Goal: Find specific page/section: Find specific page/section

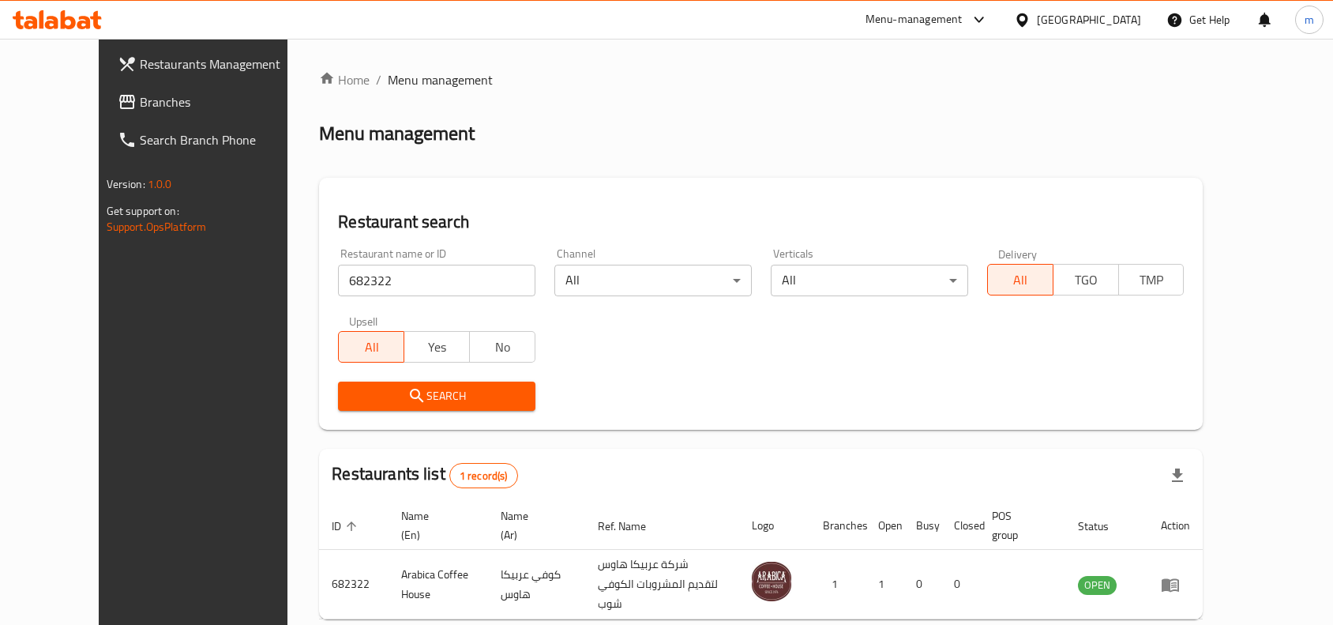
scroll to position [67, 0]
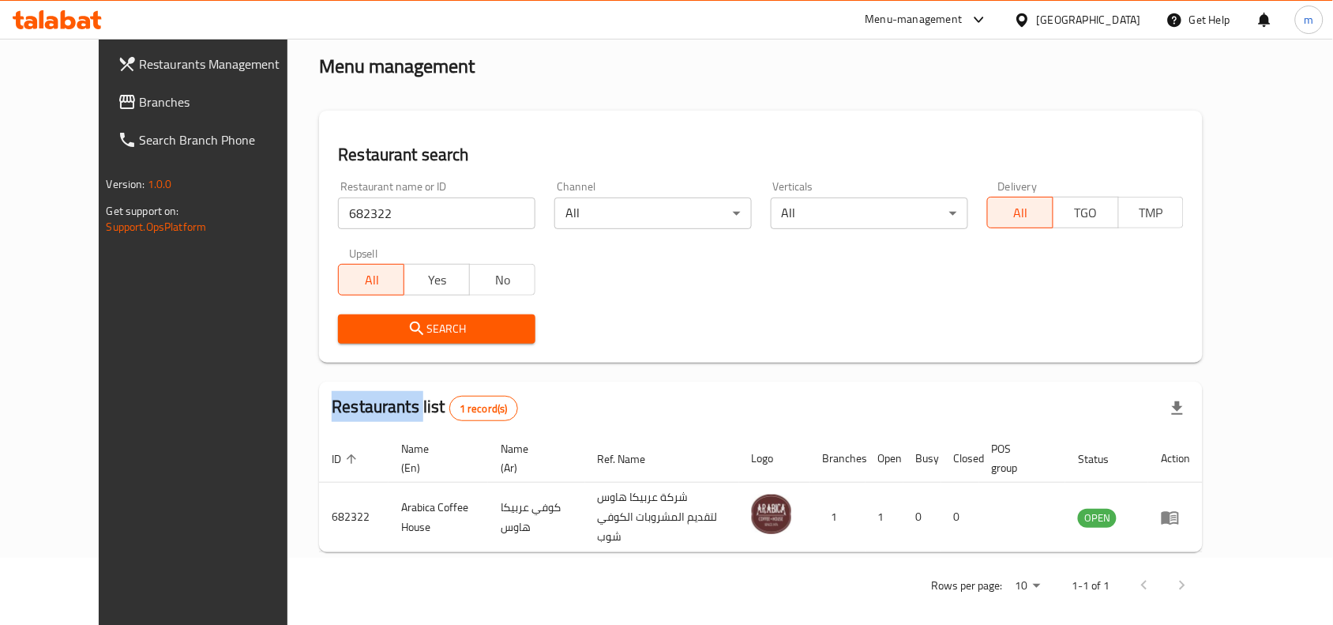
click at [1027, 21] on icon at bounding box center [1021, 19] width 11 height 13
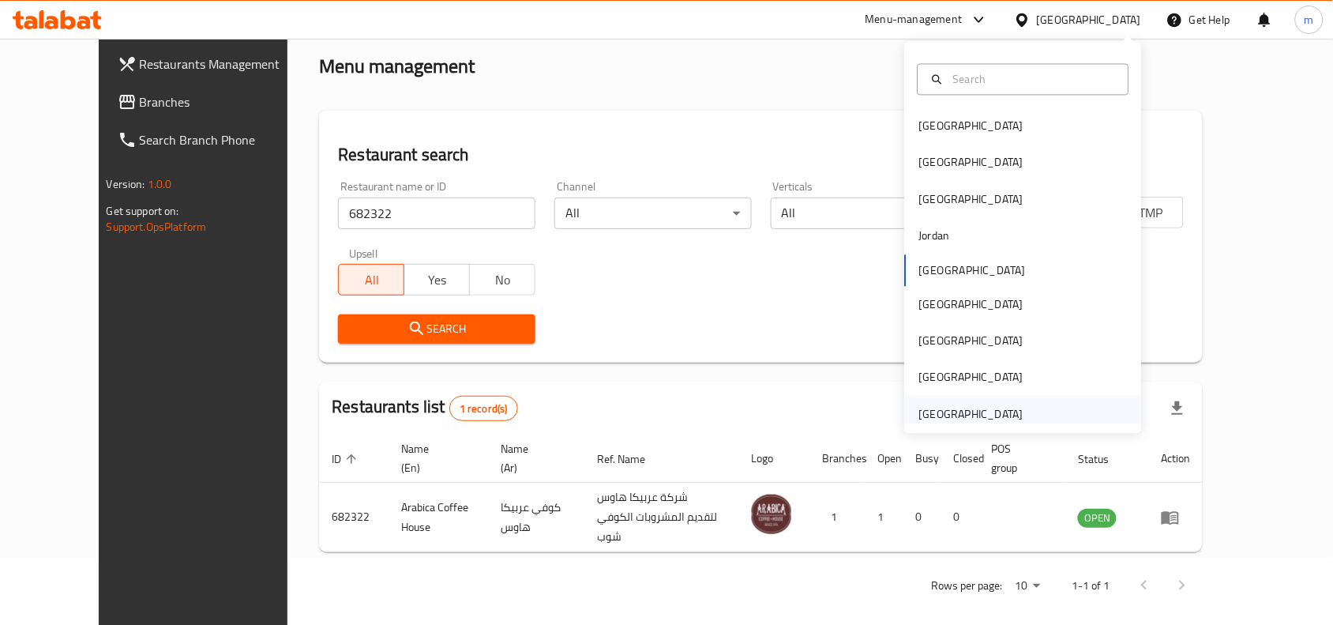
click at [974, 405] on div "[GEOGRAPHIC_DATA]" at bounding box center [971, 413] width 104 height 17
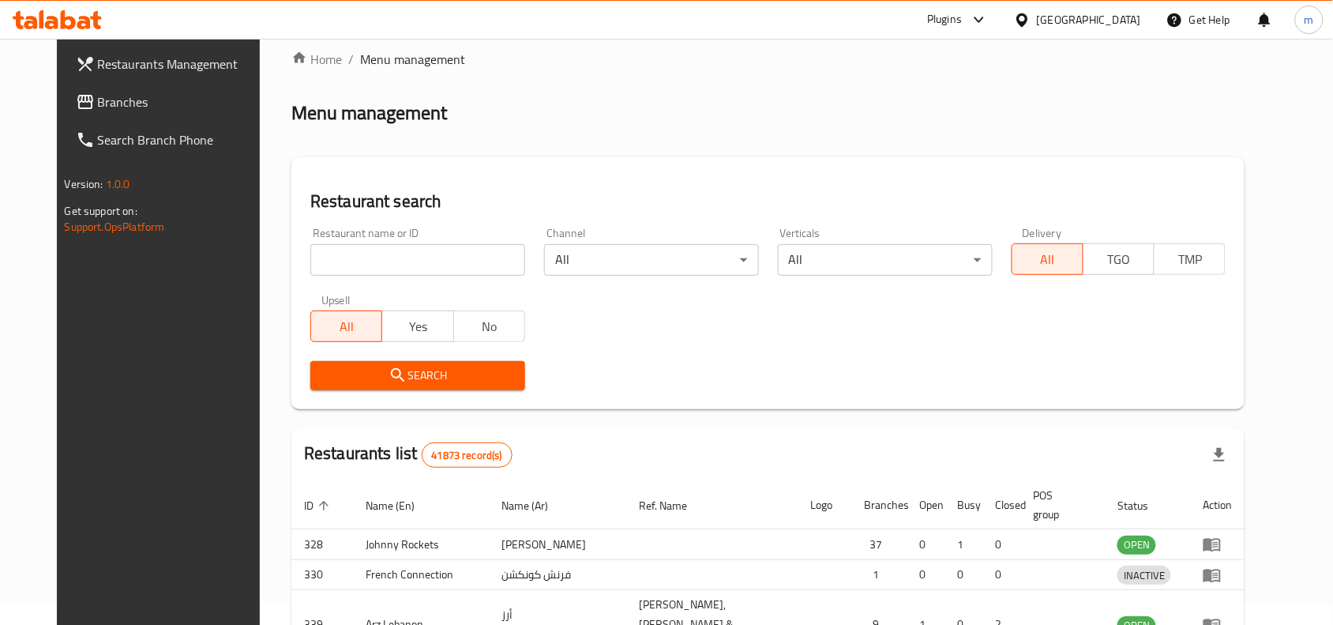
scroll to position [67, 0]
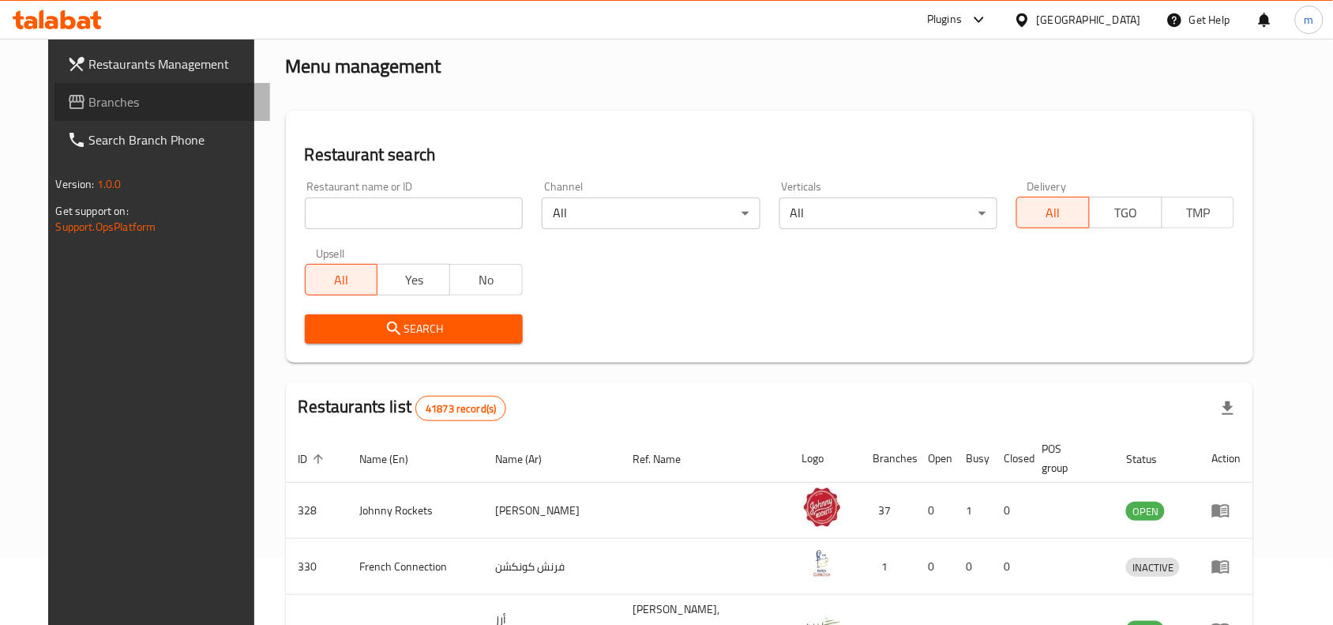
click at [127, 104] on span "Branches" at bounding box center [173, 101] width 169 height 19
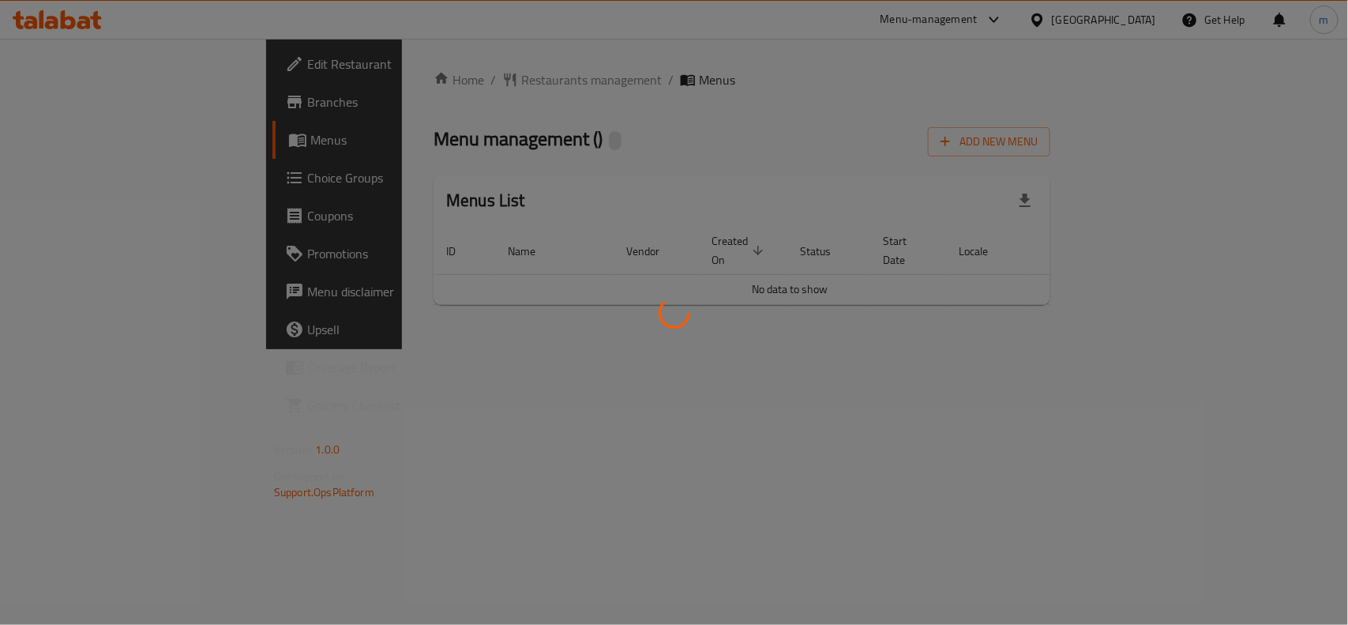
click at [421, 84] on div at bounding box center [674, 312] width 1348 height 625
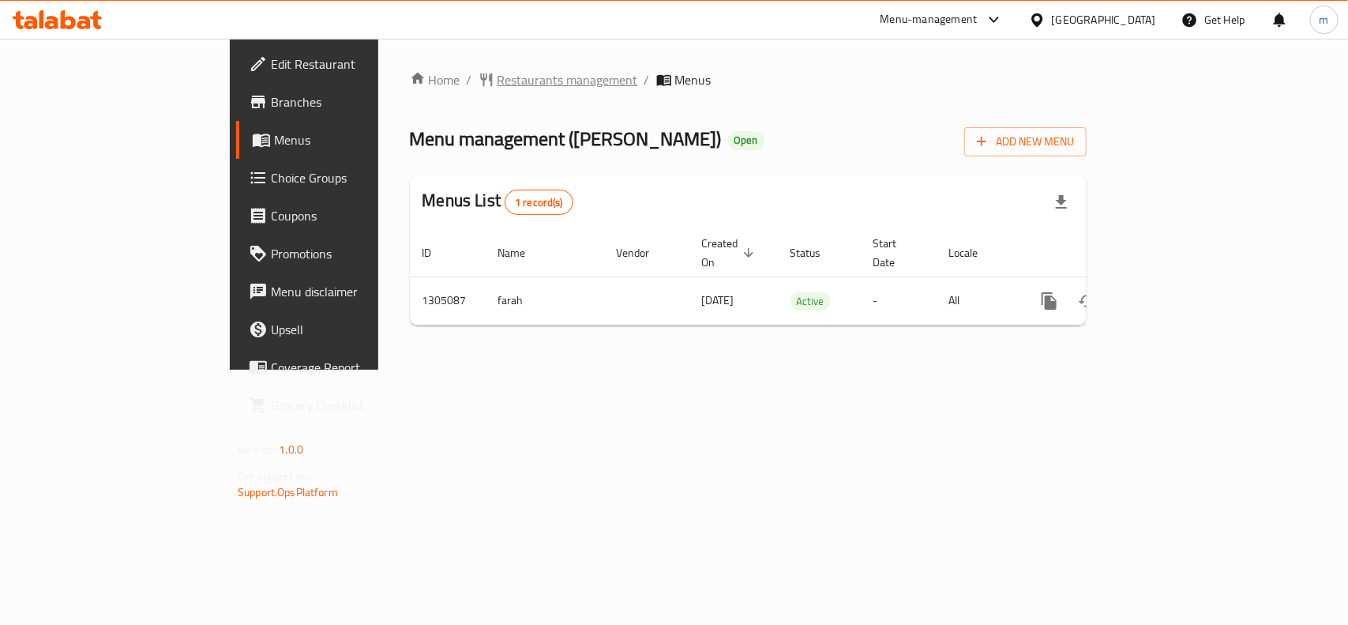
click at [498, 75] on span "Restaurants management" at bounding box center [568, 79] width 141 height 19
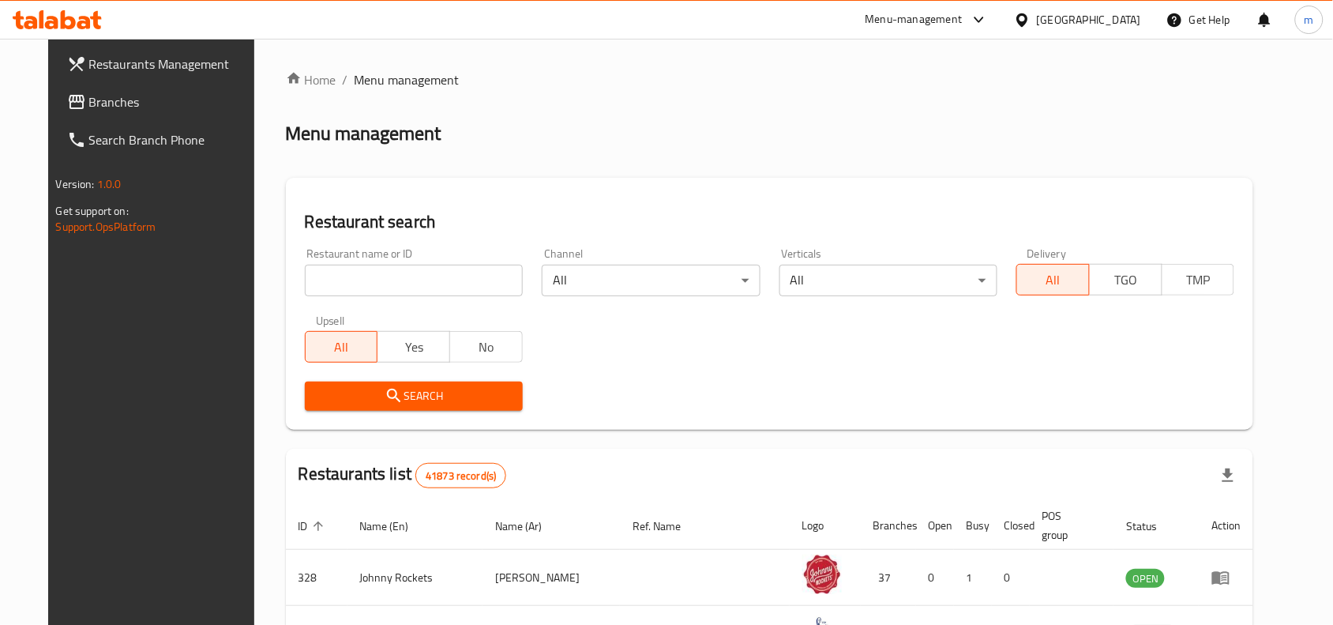
click at [385, 276] on input "search" at bounding box center [414, 281] width 218 height 32
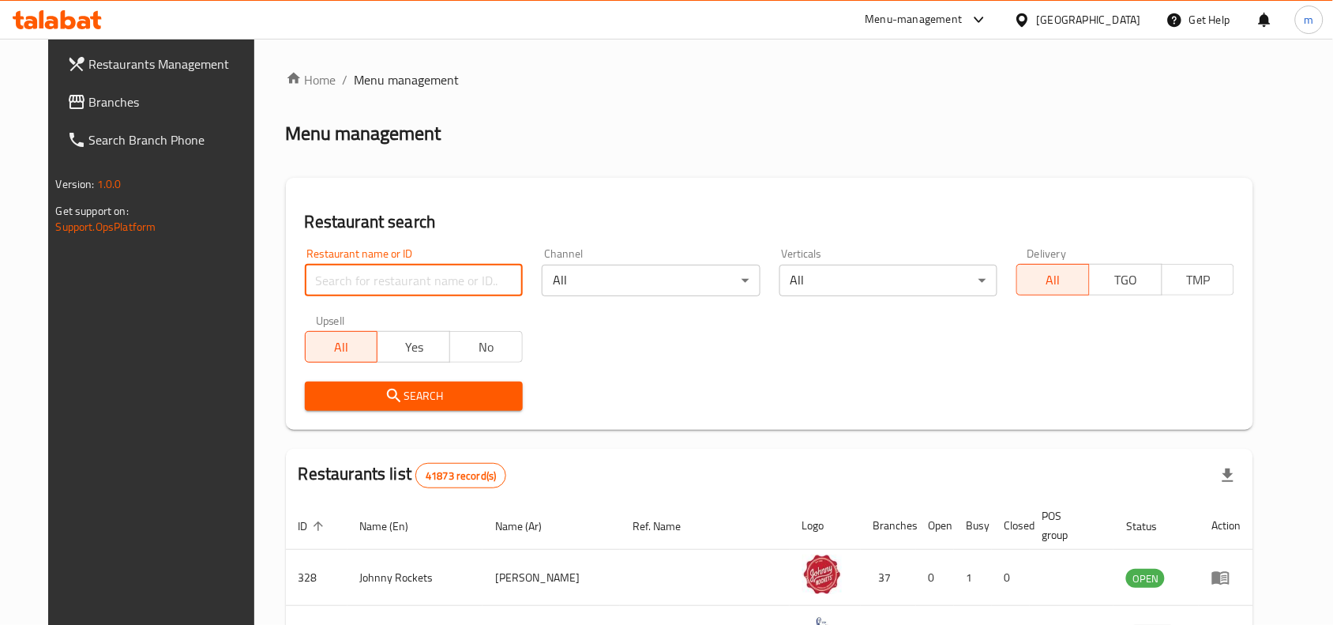
paste input "703232"
type input "703232"
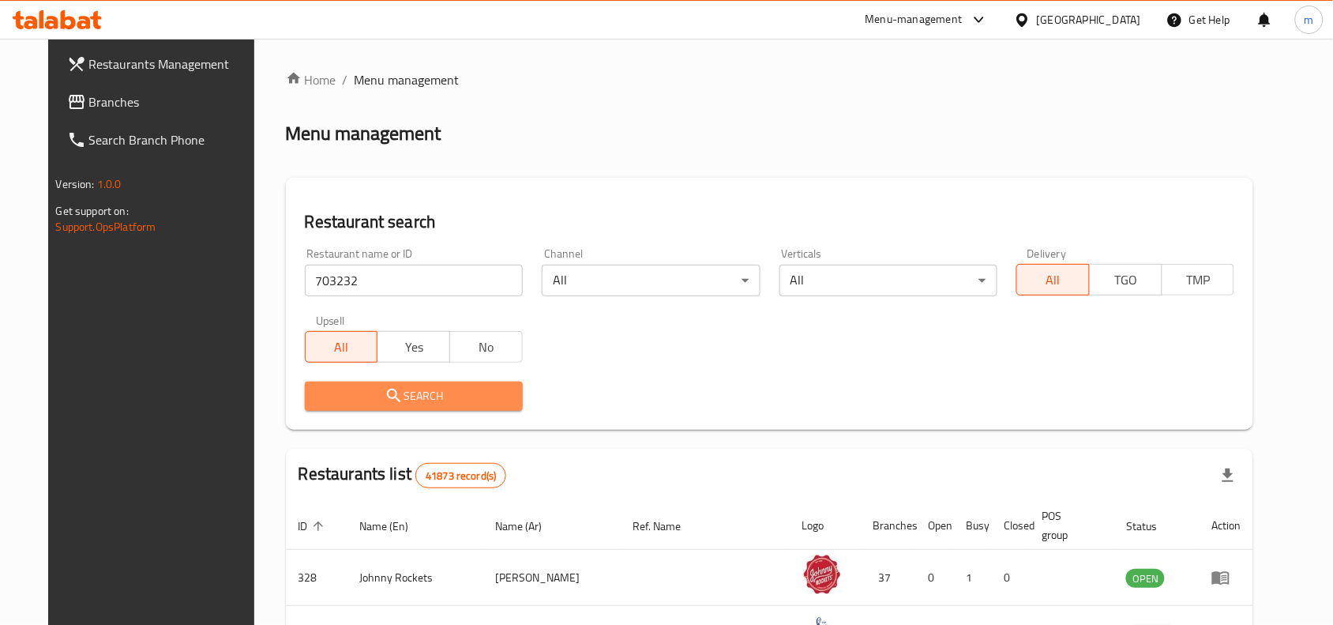
click at [322, 395] on span "Search" at bounding box center [413, 396] width 193 height 20
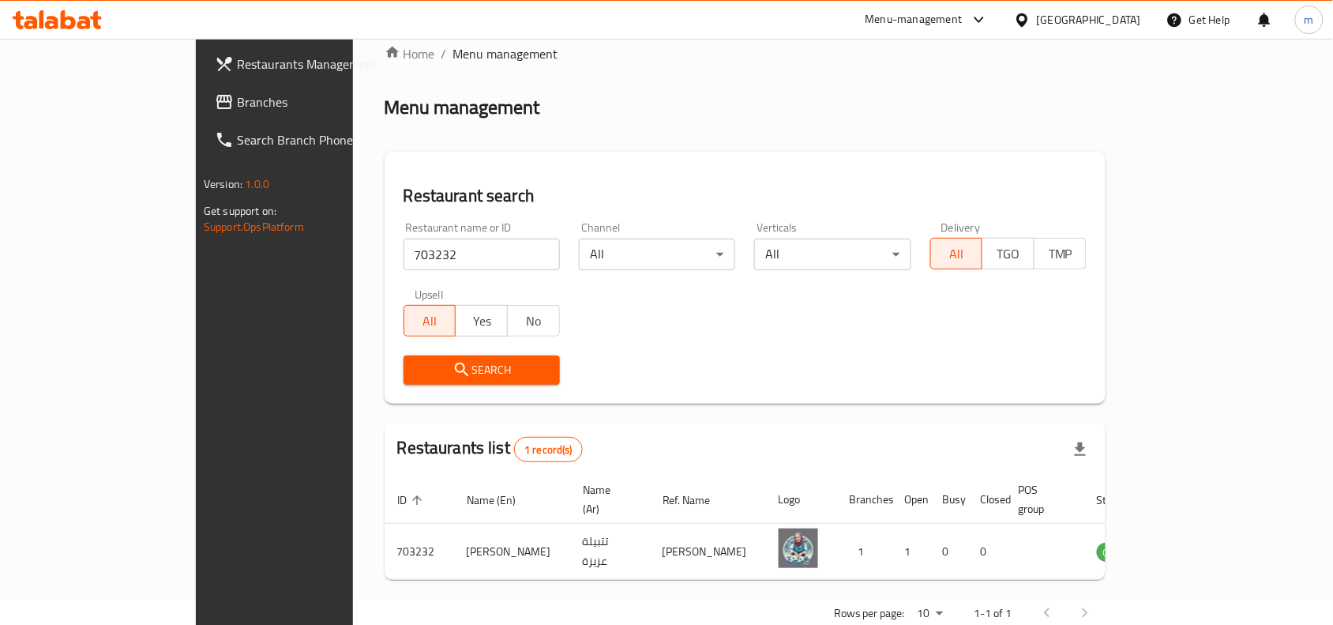
scroll to position [49, 0]
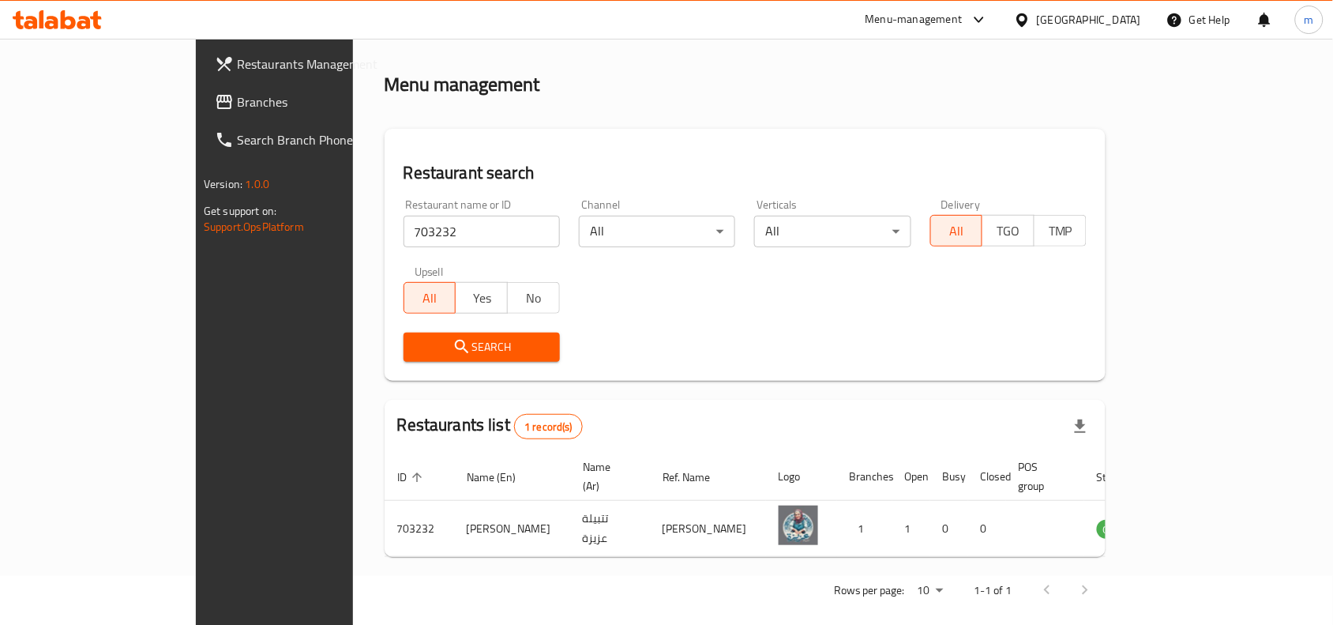
click at [1049, 21] on div "[GEOGRAPHIC_DATA]" at bounding box center [1089, 19] width 104 height 17
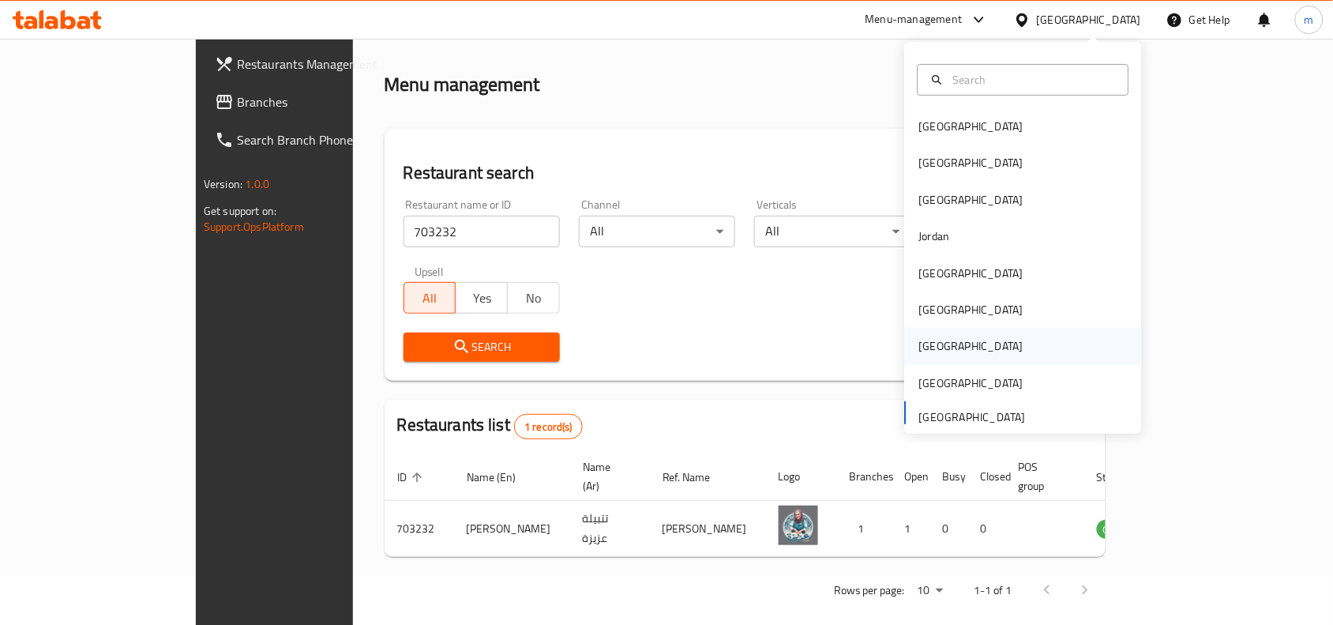
click at [940, 340] on div "[GEOGRAPHIC_DATA]" at bounding box center [972, 346] width 130 height 36
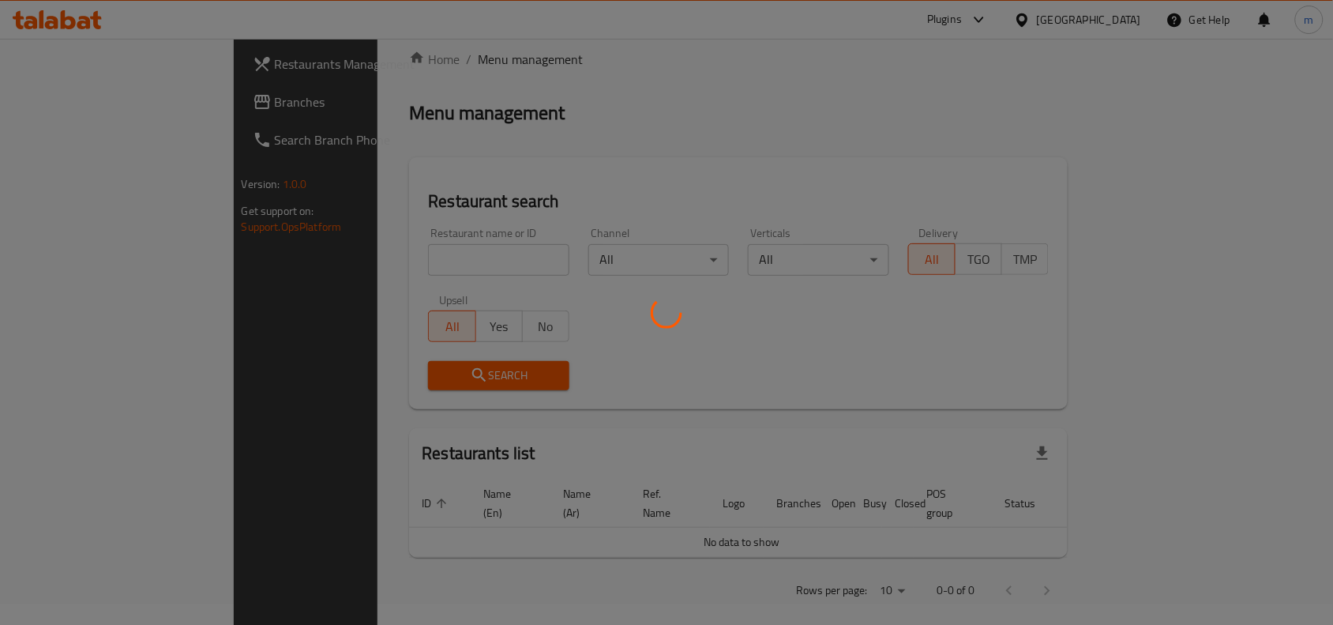
scroll to position [49, 0]
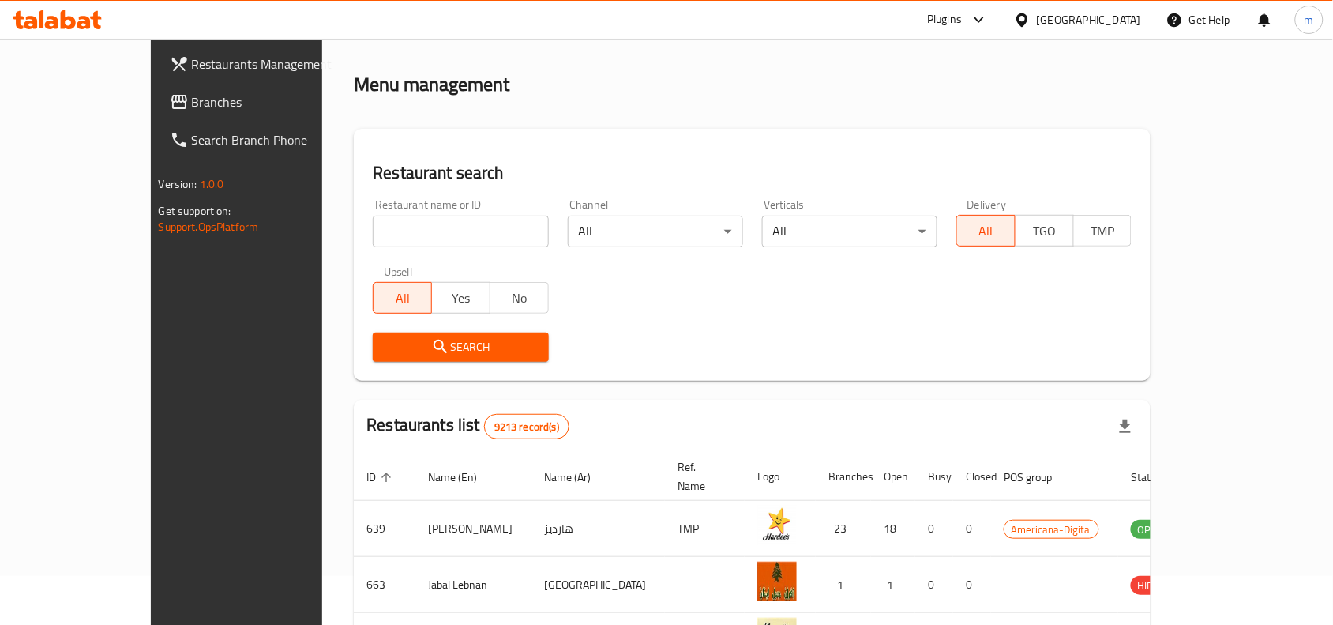
click at [192, 96] on span "Branches" at bounding box center [276, 101] width 169 height 19
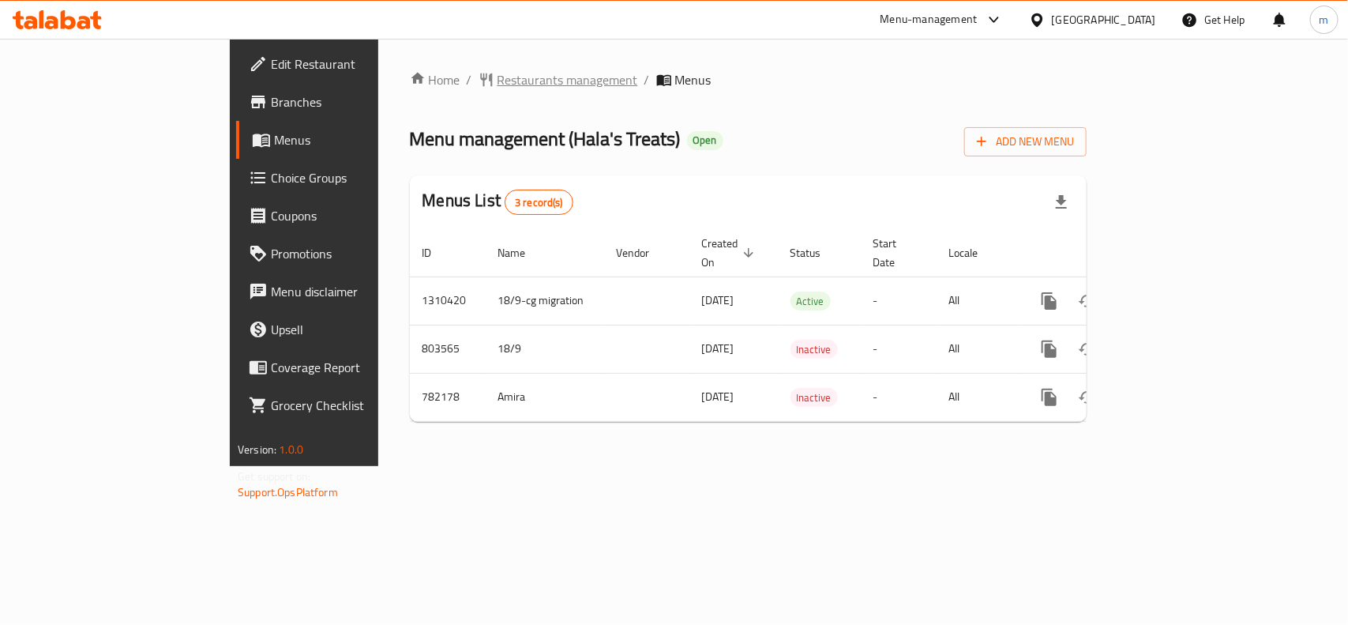
click at [498, 79] on span "Restaurants management" at bounding box center [568, 79] width 141 height 19
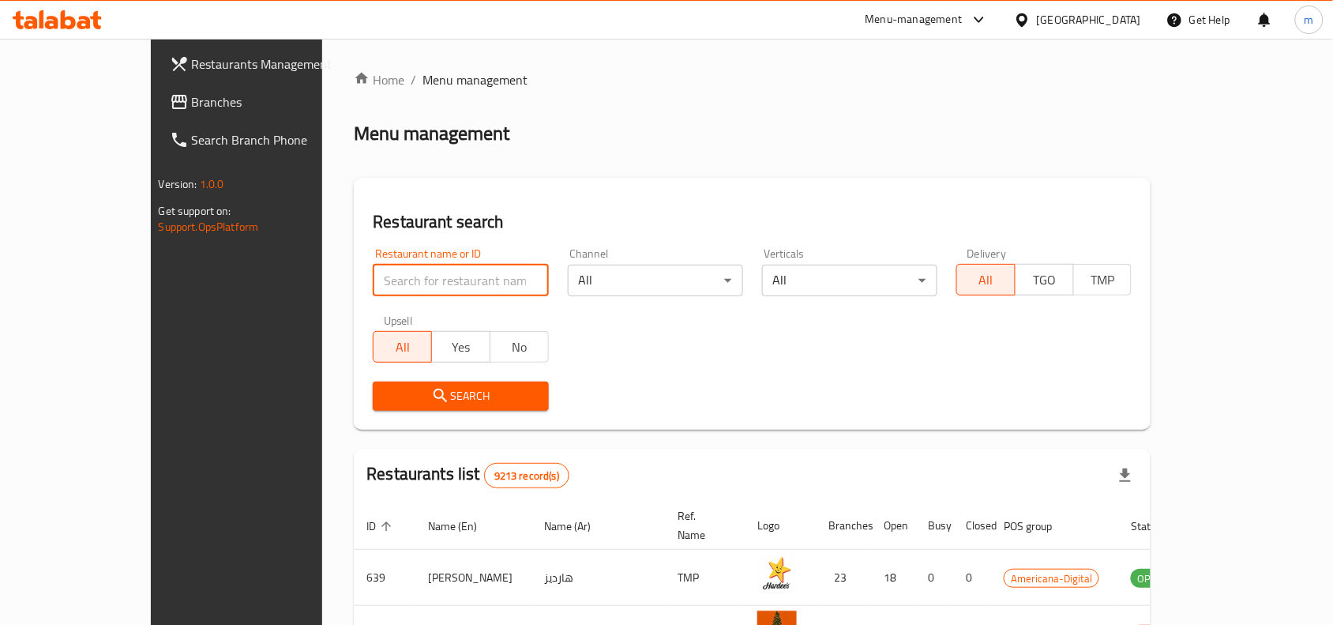
click at [373, 274] on input "search" at bounding box center [460, 281] width 175 height 32
paste input "652719"
type input "652719"
click at [434, 397] on icon "submit" at bounding box center [440, 395] width 13 height 13
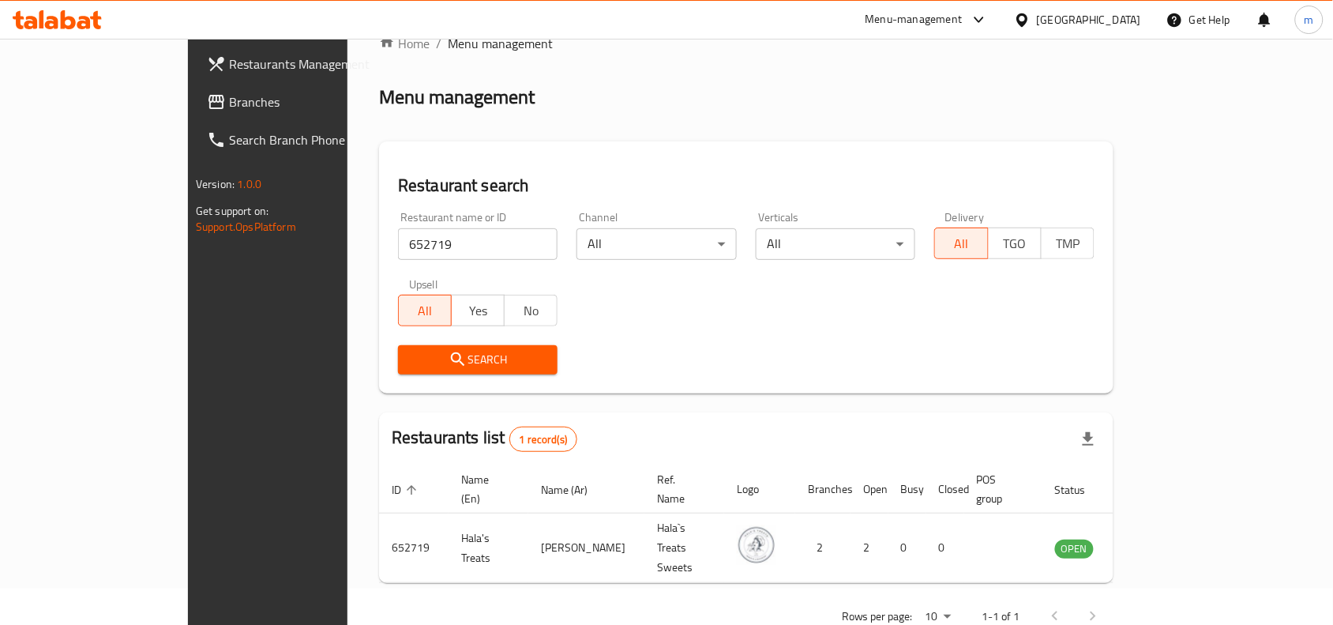
scroll to position [49, 0]
